Goal: Information Seeking & Learning: Learn about a topic

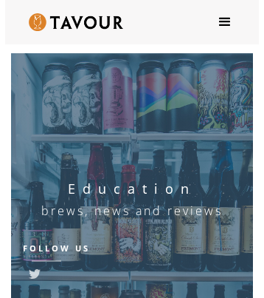
scroll to position [19943, 0]
